Goal: Task Accomplishment & Management: Complete application form

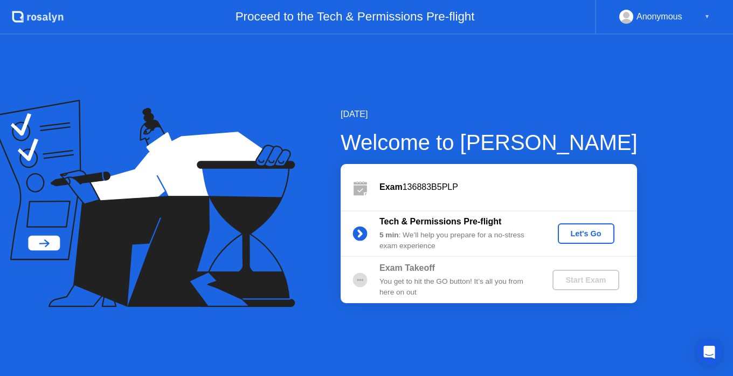
click at [584, 234] on div "Let's Go" at bounding box center [586, 233] width 48 height 9
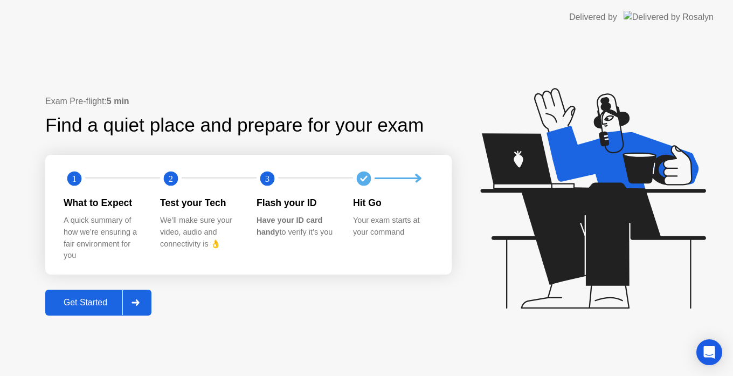
click at [109, 306] on div "Get Started" at bounding box center [85, 302] width 74 height 10
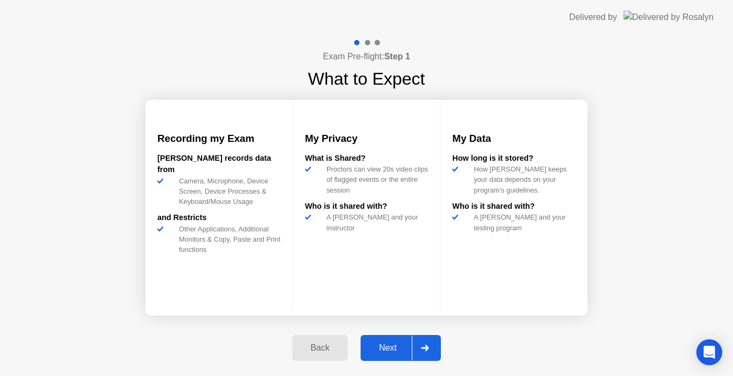
click at [401, 347] on div "Next" at bounding box center [388, 348] width 48 height 10
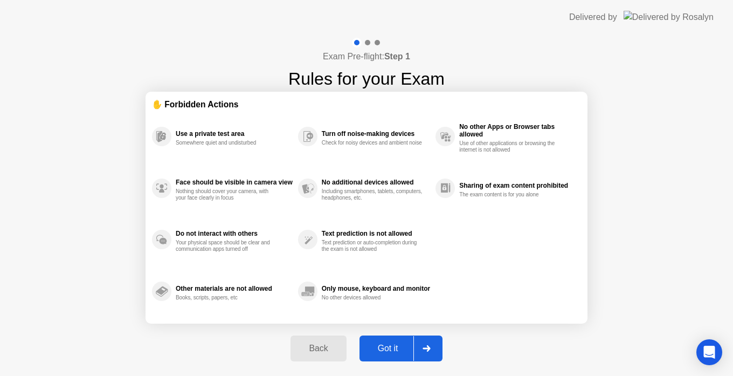
click at [401, 347] on div "Got it" at bounding box center [388, 348] width 51 height 10
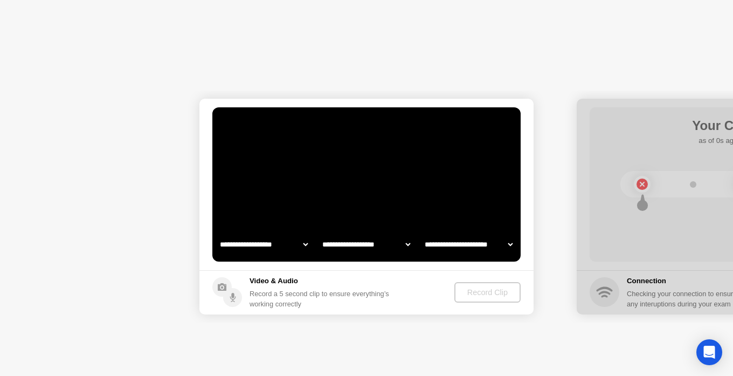
select select "**********"
select select "*******"
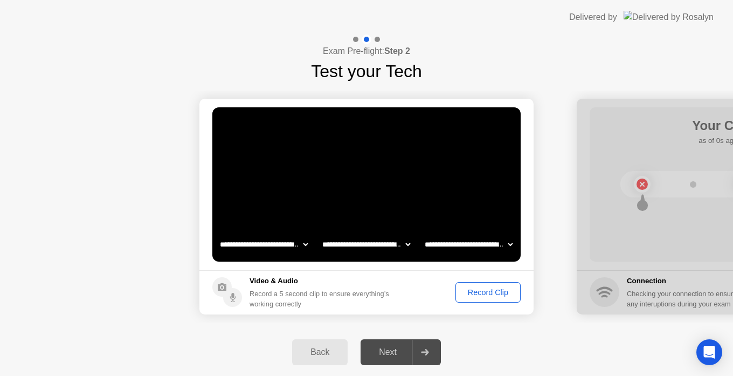
click at [393, 350] on div "Next" at bounding box center [388, 352] width 48 height 10
click at [426, 353] on icon at bounding box center [425, 352] width 8 height 6
click at [378, 355] on div "Next" at bounding box center [388, 352] width 48 height 10
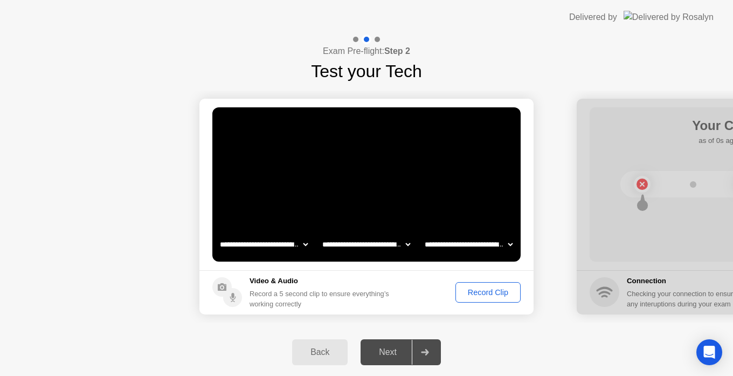
click at [479, 245] on select "**********" at bounding box center [468, 244] width 92 height 22
click at [388, 271] on footer "Video & Audio Record a 5 second clip to ensure everything’s working correctly R…" at bounding box center [366, 292] width 334 height 44
click at [472, 289] on div "Record Clip" at bounding box center [488, 292] width 58 height 9
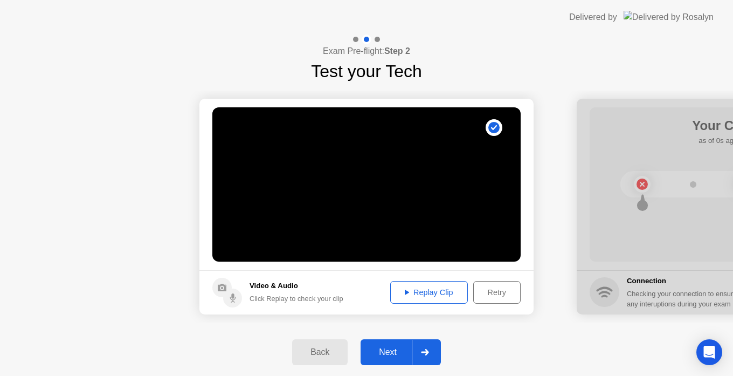
click at [417, 293] on div "Replay Clip" at bounding box center [429, 292] width 70 height 9
click at [395, 351] on div "Next" at bounding box center [388, 352] width 48 height 10
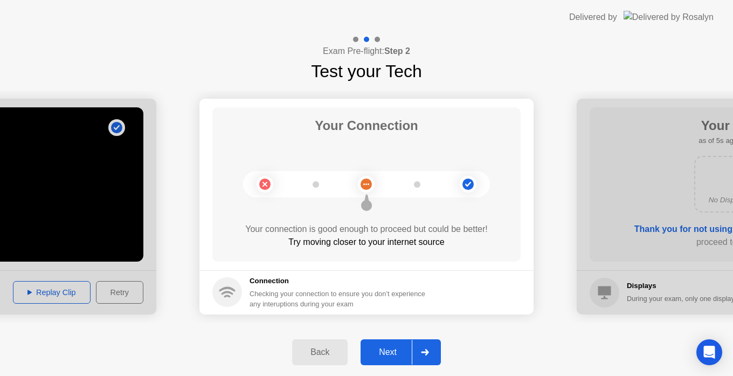
click at [395, 351] on div "Next" at bounding box center [388, 352] width 48 height 10
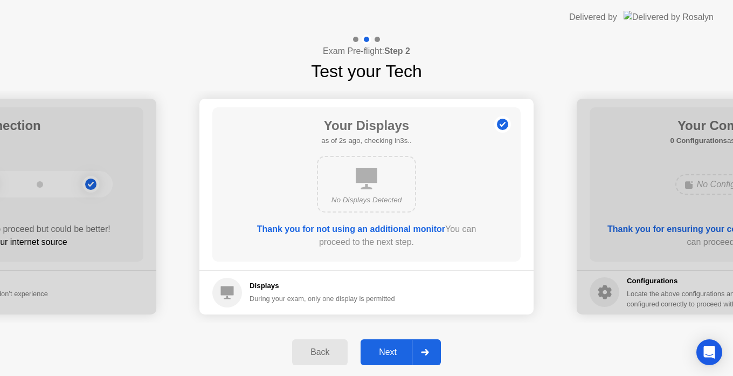
click at [395, 351] on div "Next" at bounding box center [388, 352] width 48 height 10
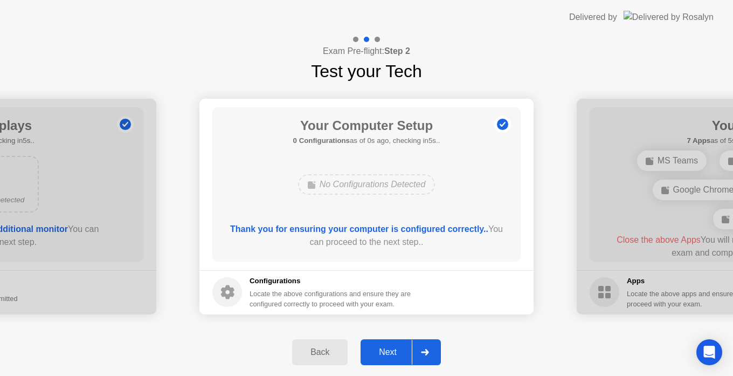
click at [395, 351] on div "Next" at bounding box center [388, 352] width 48 height 10
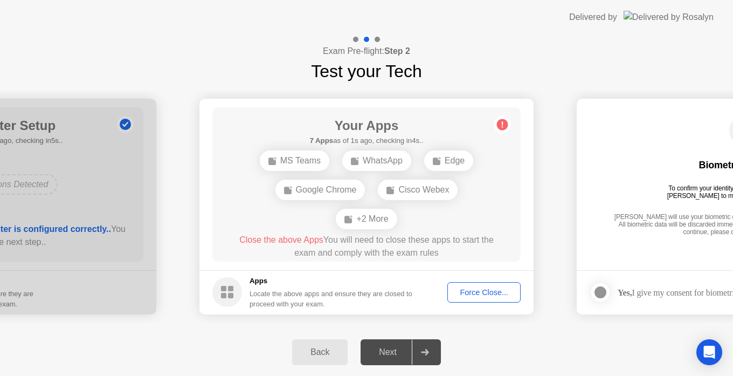
click at [388, 348] on div "Next" at bounding box center [388, 352] width 48 height 10
click at [416, 355] on div at bounding box center [425, 351] width 26 height 25
click at [362, 327] on div "**********" at bounding box center [366, 206] width 733 height 244
click at [475, 288] on div "Force Close..." at bounding box center [484, 292] width 66 height 9
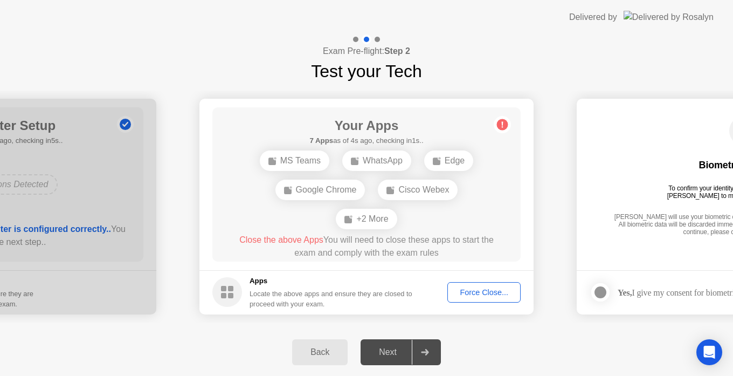
click at [463, 291] on div "Force Close..." at bounding box center [484, 292] width 66 height 9
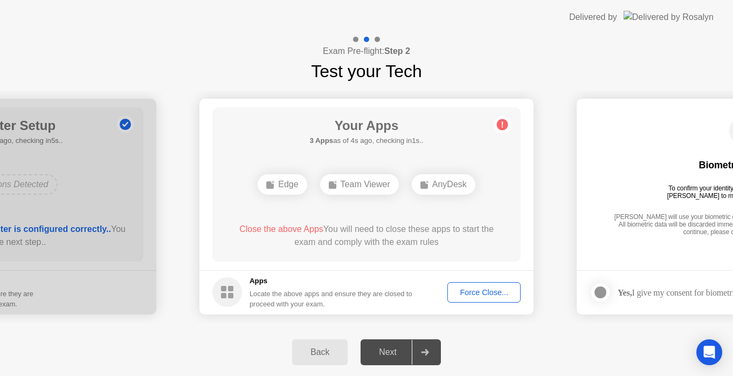
click at [469, 294] on div "Force Close..." at bounding box center [484, 292] width 66 height 9
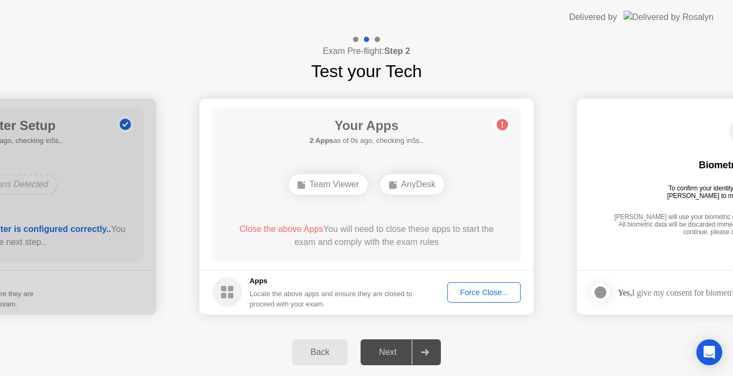
click at [376, 352] on div "Next" at bounding box center [388, 352] width 48 height 10
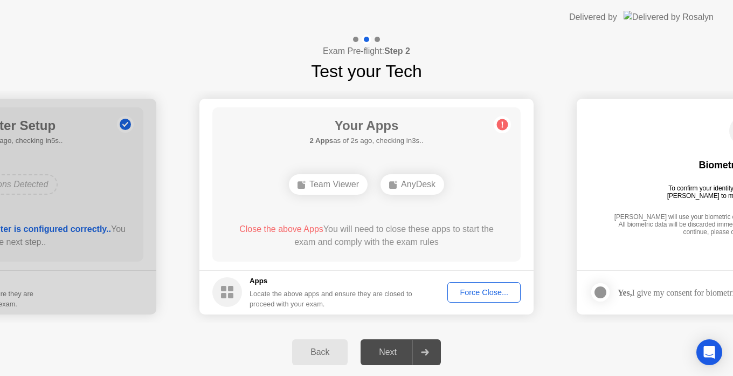
click at [489, 300] on button "Force Close..." at bounding box center [483, 292] width 73 height 20
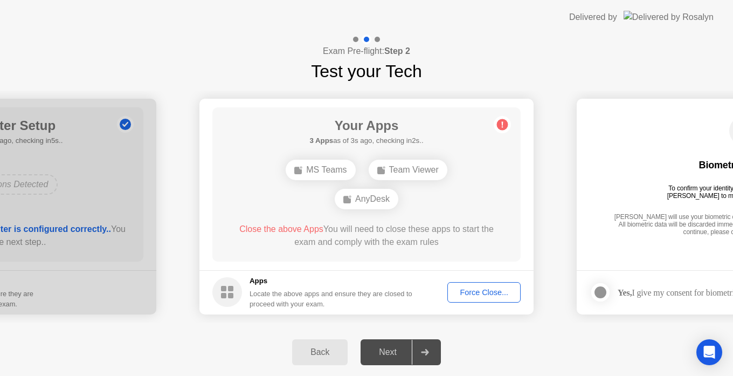
click at [403, 349] on div "Next" at bounding box center [388, 352] width 48 height 10
click at [487, 294] on div "Force Close..." at bounding box center [484, 292] width 66 height 9
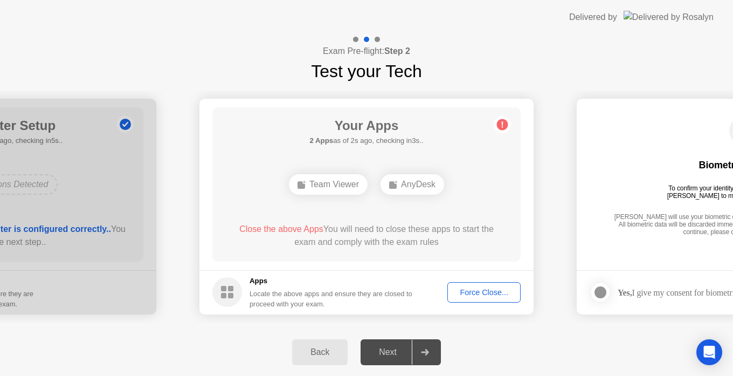
click at [470, 290] on div "Force Close..." at bounding box center [484, 292] width 66 height 9
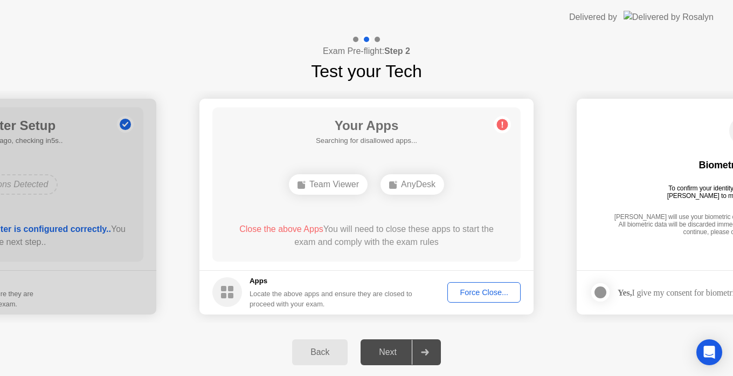
click at [281, 226] on span "Close the above Apps" at bounding box center [281, 228] width 84 height 9
click at [477, 286] on button "Force Close..." at bounding box center [483, 292] width 73 height 20
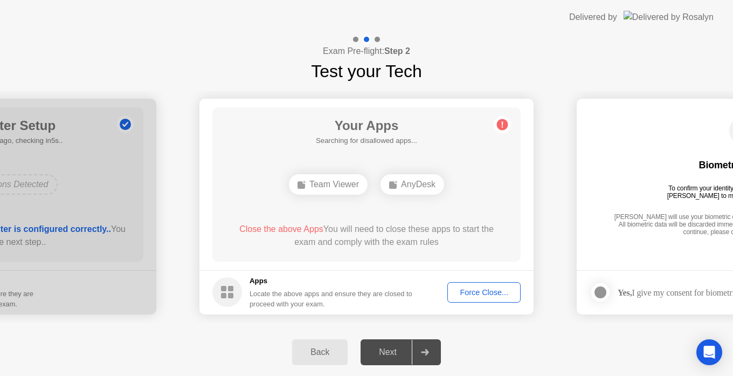
click at [471, 294] on div "Force Close..." at bounding box center [484, 292] width 66 height 9
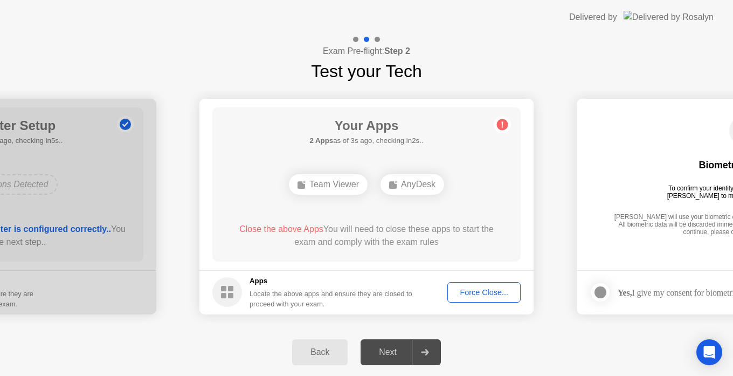
click at [489, 282] on button "Force Close..." at bounding box center [483, 292] width 73 height 20
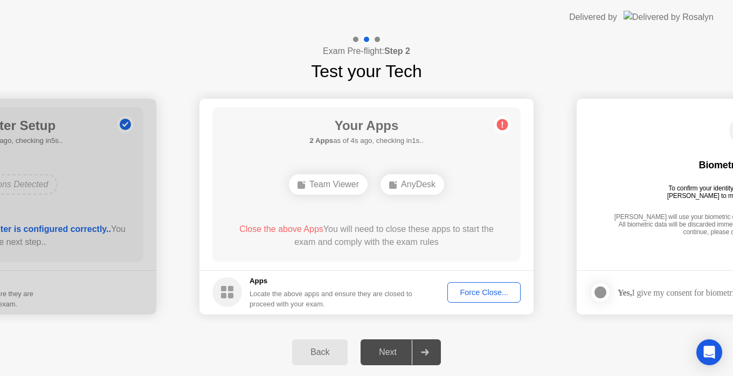
click at [469, 294] on div "Force Close..." at bounding box center [484, 292] width 66 height 9
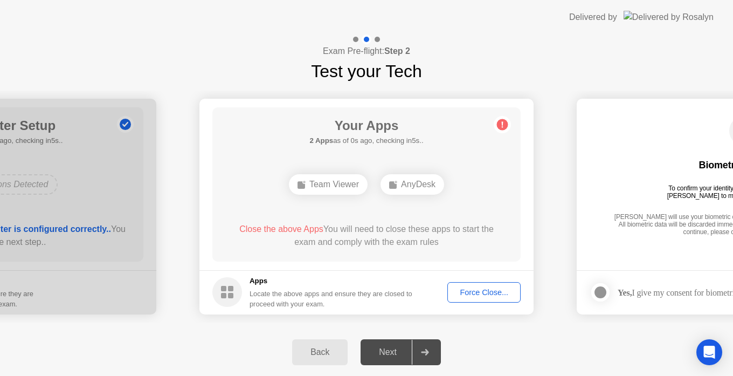
click at [477, 290] on div "Force Close..." at bounding box center [484, 292] width 66 height 9
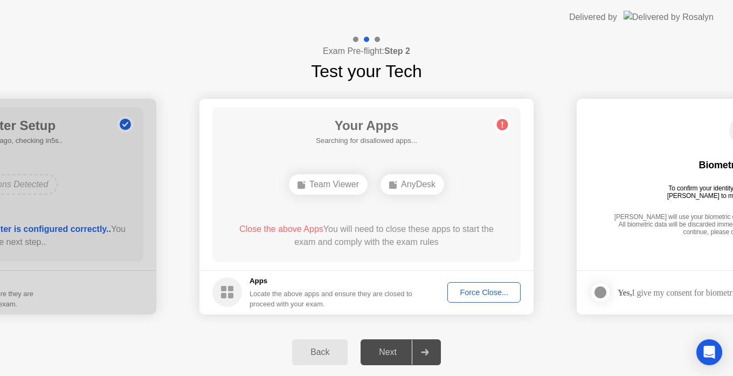
click at [470, 288] on div "Force Close..." at bounding box center [484, 292] width 66 height 9
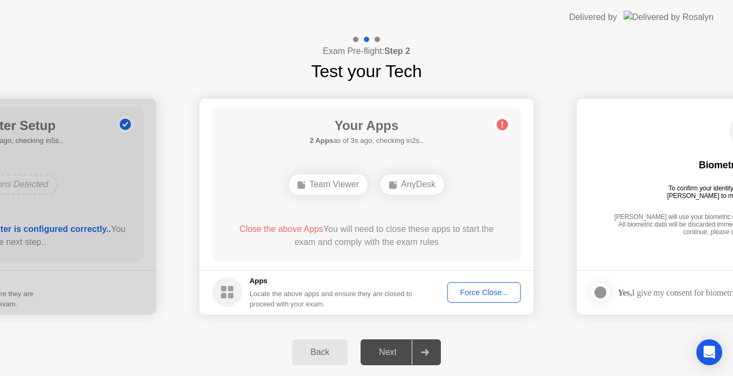
click at [321, 347] on div "Back" at bounding box center [319, 352] width 49 height 10
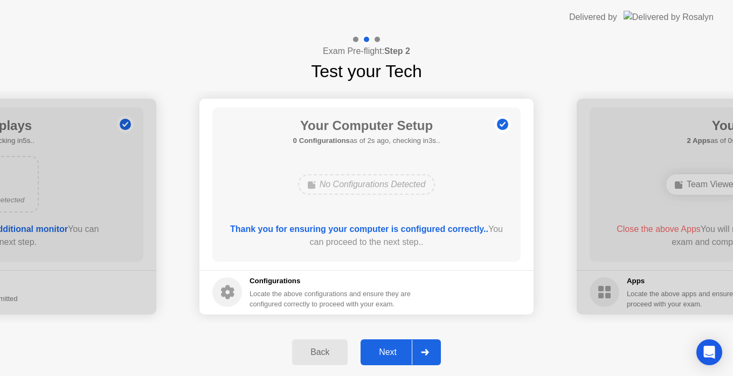
click at [389, 352] on div "Next" at bounding box center [388, 352] width 48 height 10
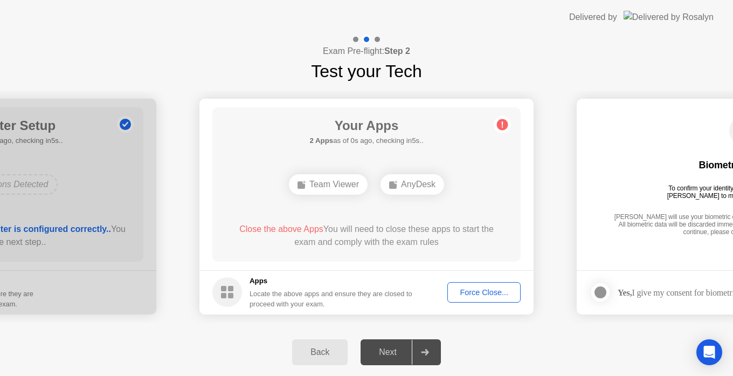
click at [466, 283] on button "Force Close..." at bounding box center [483, 292] width 73 height 20
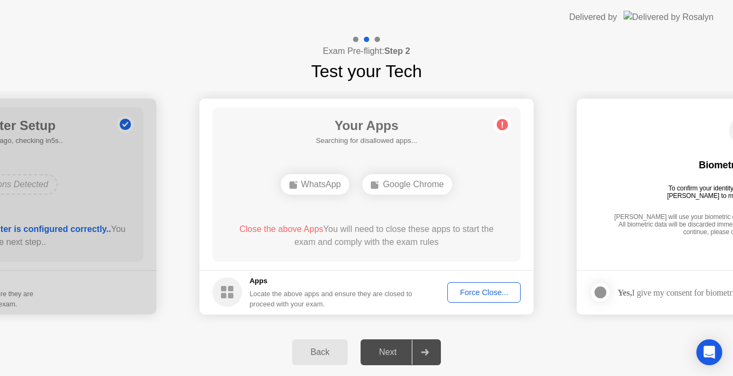
click at [469, 288] on div "Force Close..." at bounding box center [484, 292] width 66 height 9
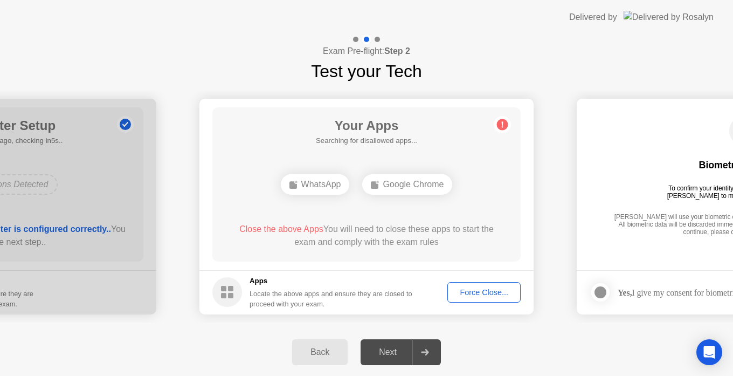
click at [470, 289] on div "Force Close..." at bounding box center [484, 292] width 66 height 9
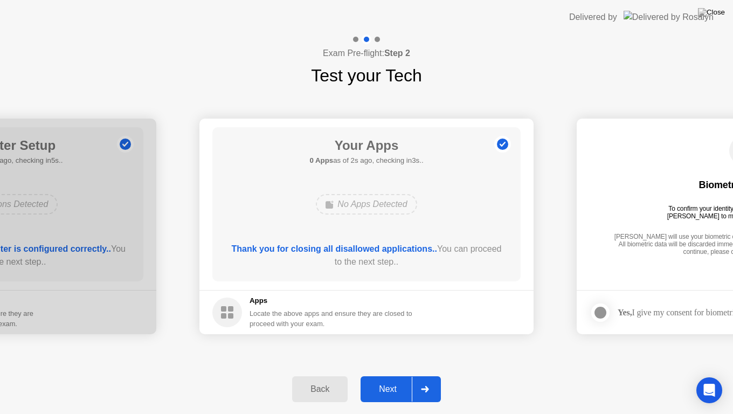
click at [393, 375] on div "Next" at bounding box center [388, 389] width 48 height 10
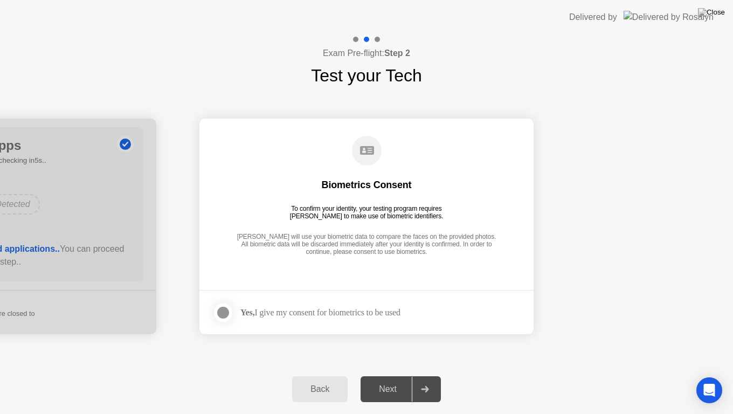
click at [221, 311] on div at bounding box center [223, 312] width 13 height 13
click at [392, 375] on div "Next" at bounding box center [388, 389] width 48 height 10
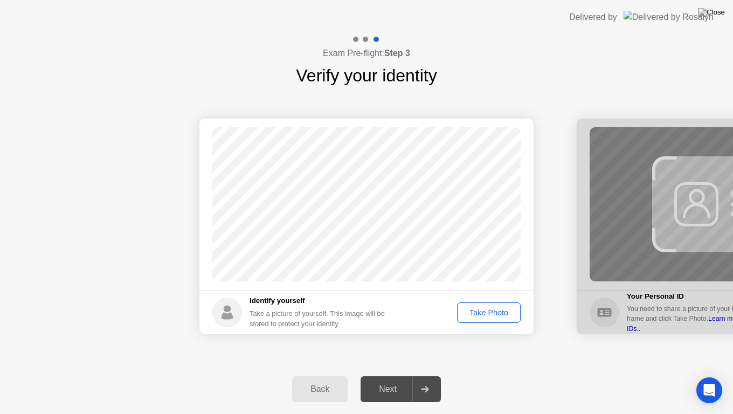
click at [488, 313] on div "Take Photo" at bounding box center [489, 312] width 56 height 9
click at [393, 375] on div "Next" at bounding box center [388, 389] width 48 height 10
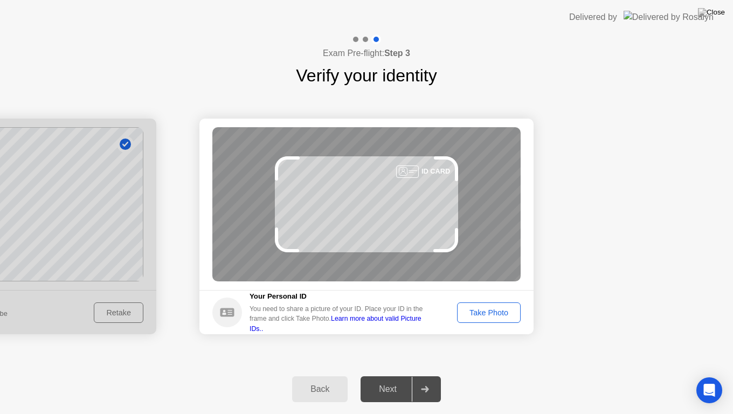
click at [476, 309] on div "Take Photo" at bounding box center [489, 312] width 56 height 9
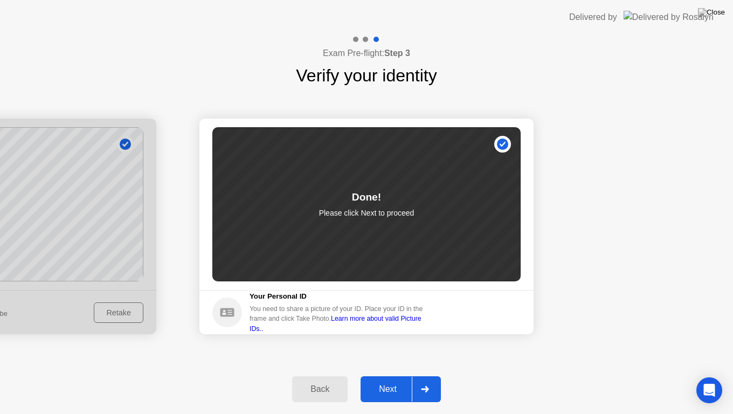
click at [397, 375] on div "Next" at bounding box center [388, 389] width 48 height 10
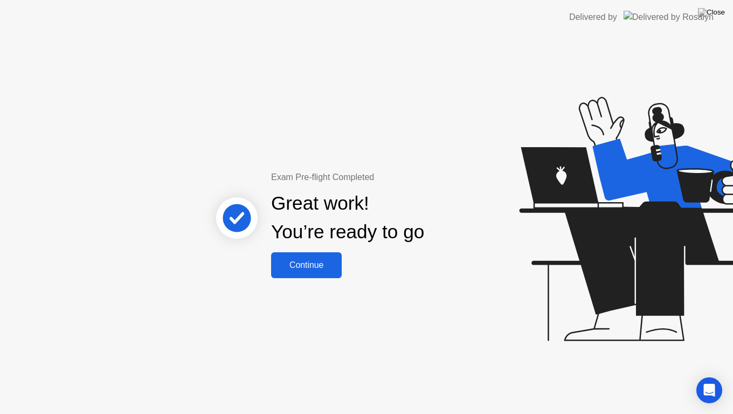
click at [315, 272] on button "Continue" at bounding box center [306, 265] width 71 height 26
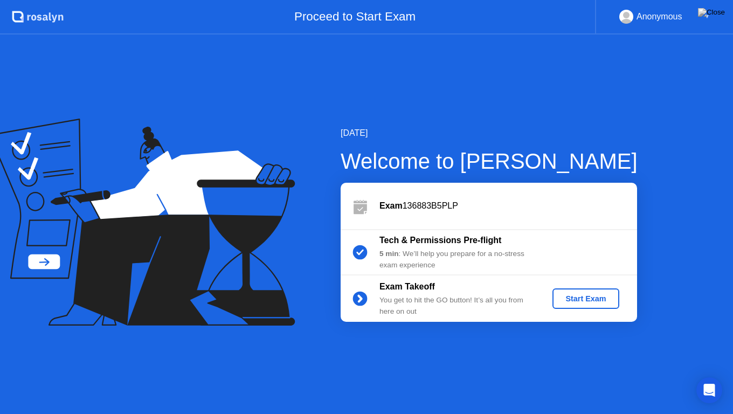
click at [576, 296] on div "Start Exam" at bounding box center [586, 298] width 58 height 9
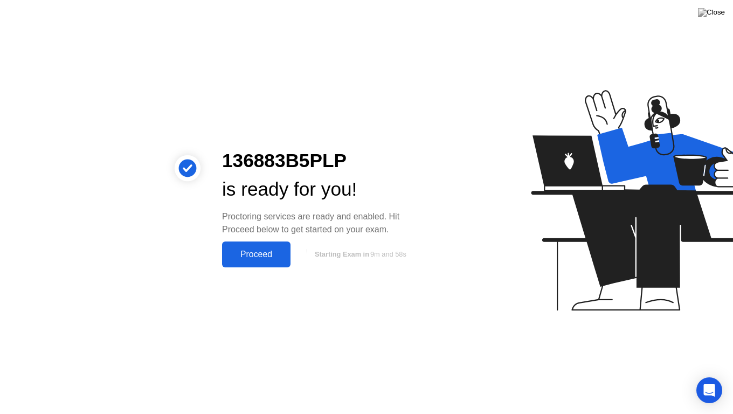
click at [239, 253] on div "Proceed" at bounding box center [256, 254] width 62 height 10
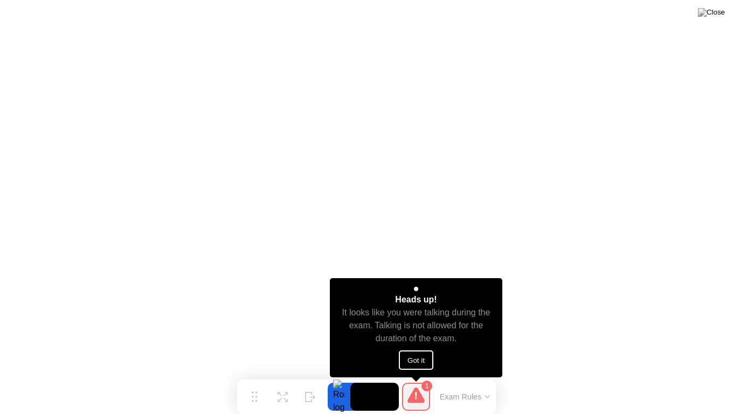
click at [419, 359] on button "Got it" at bounding box center [416, 359] width 34 height 19
